Goal: Navigation & Orientation: Find specific page/section

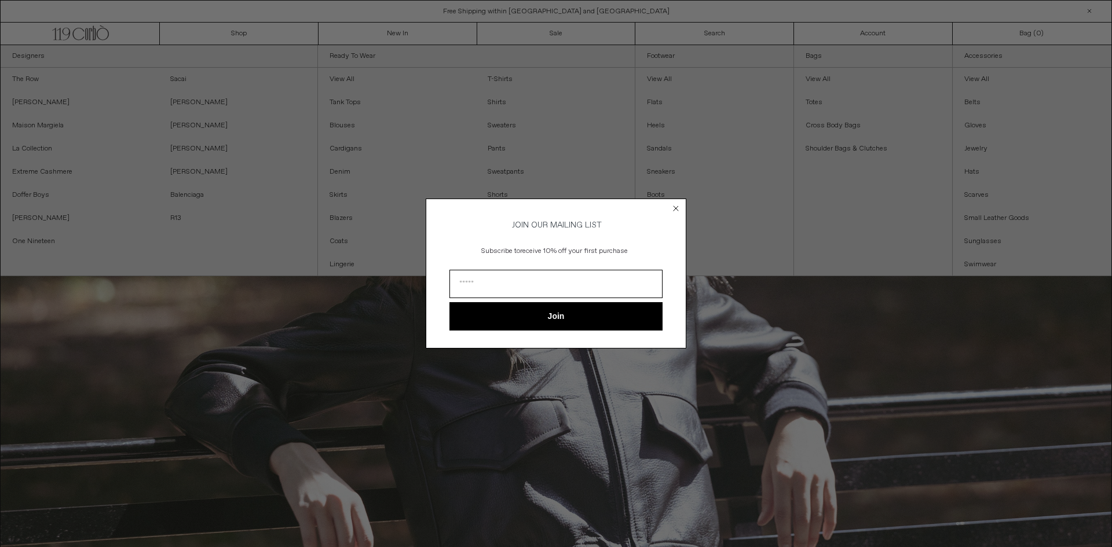
click at [675, 209] on circle "Close dialog" at bounding box center [676, 208] width 11 height 11
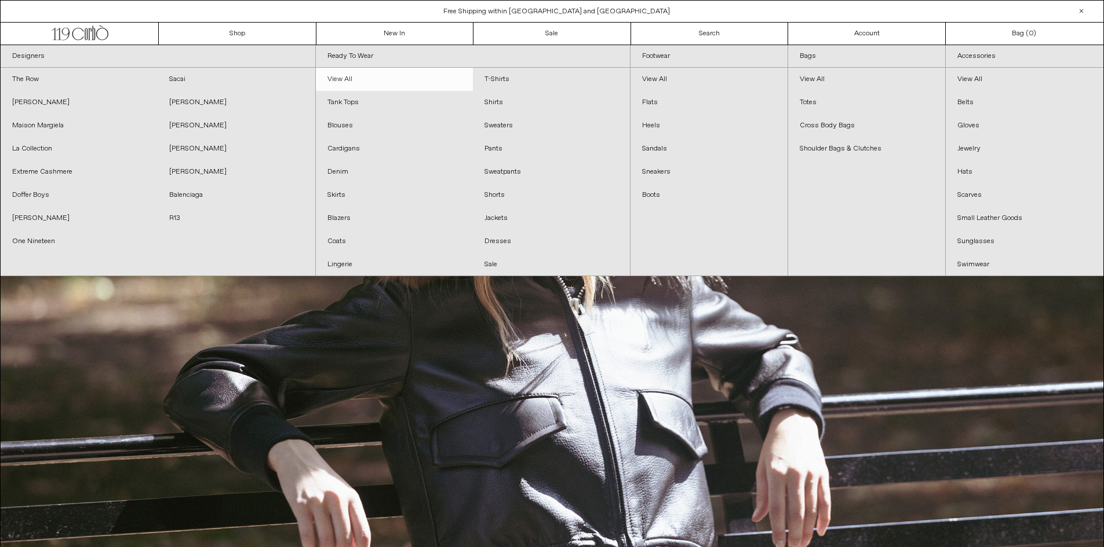
click at [343, 81] on link "View All" at bounding box center [394, 79] width 157 height 23
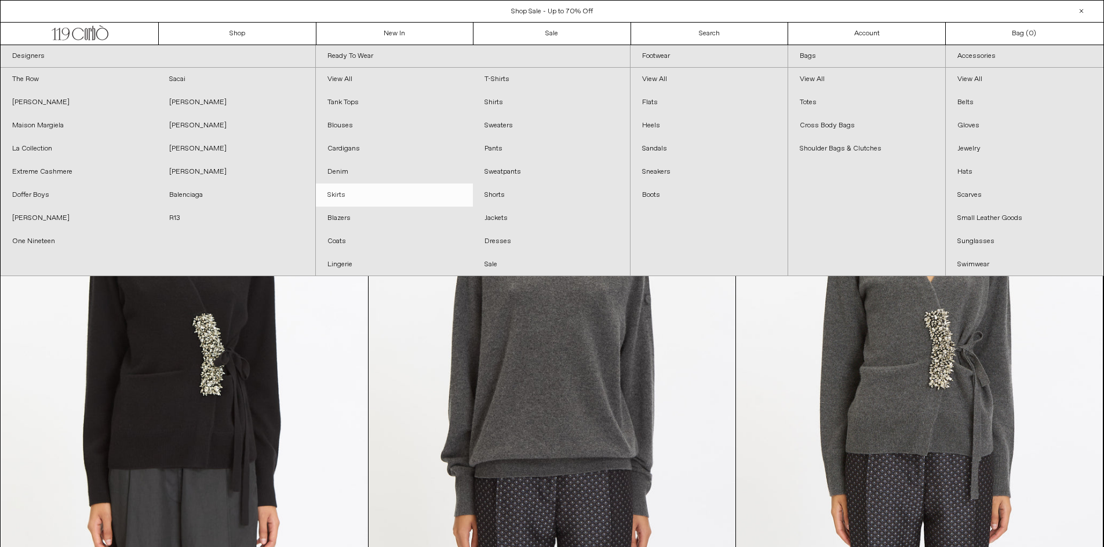
click at [338, 198] on link "Skirts" at bounding box center [394, 195] width 157 height 23
